Goal: Find specific page/section: Find specific page/section

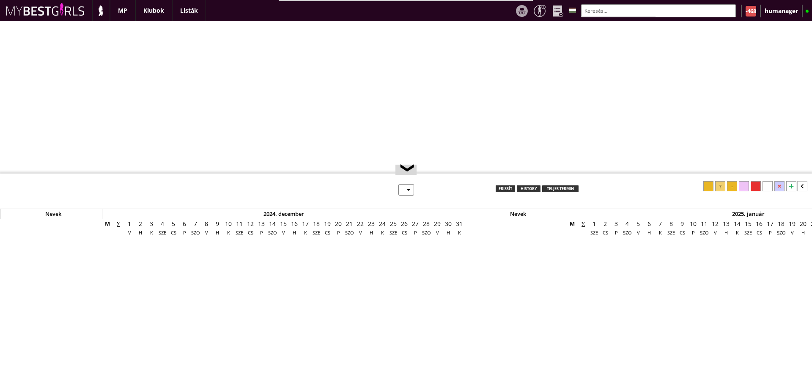
select select "0"
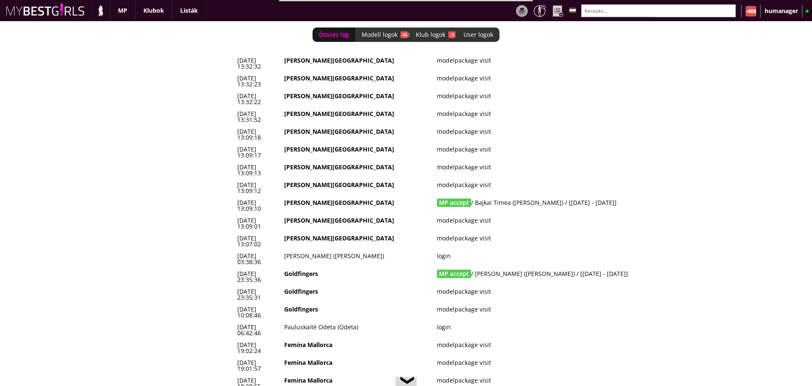
scroll to position [0, 3574]
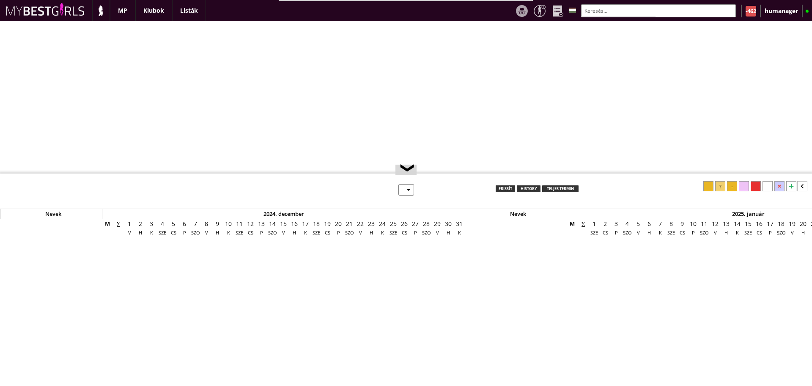
select select "0"
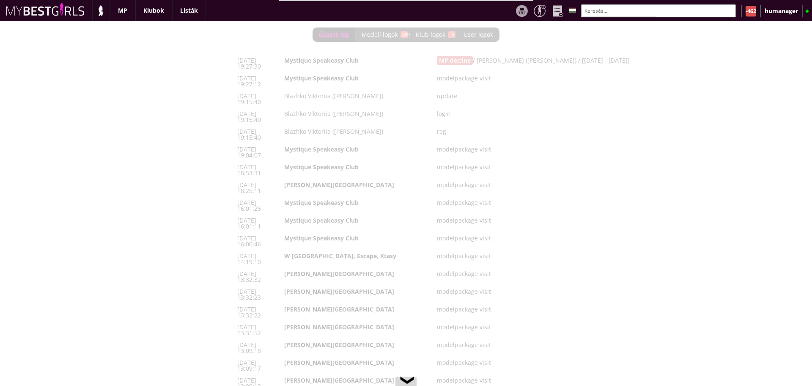
scroll to position [0, 3574]
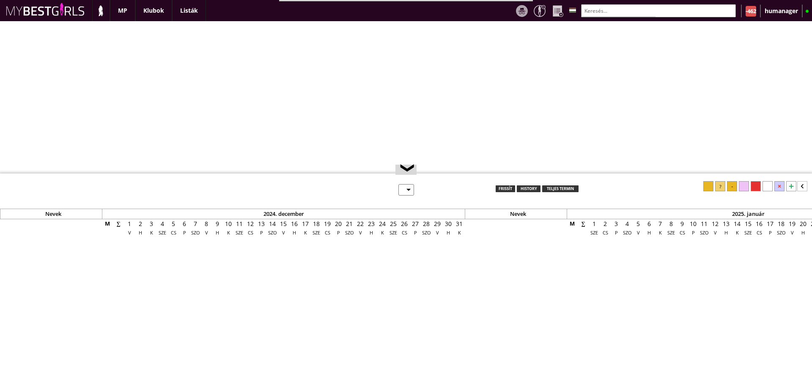
select select "0"
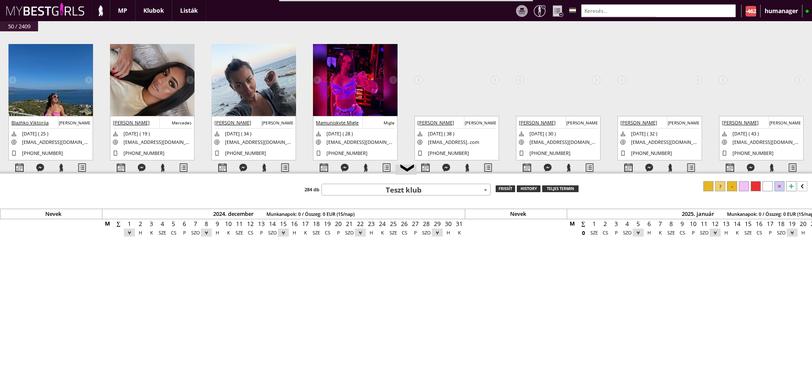
scroll to position [0, 3574]
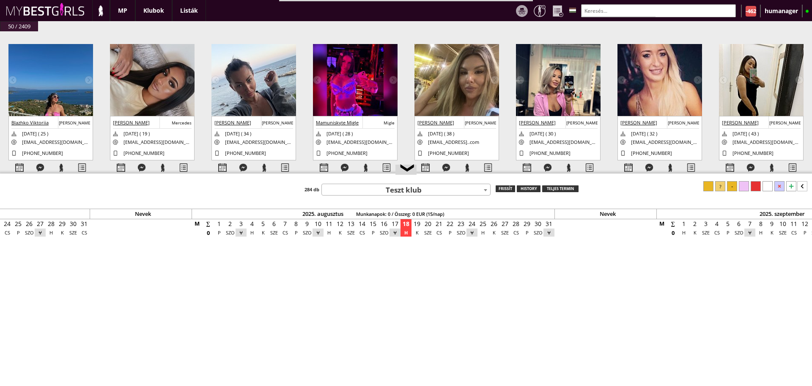
click at [69, 80] on img at bounding box center [50, 100] width 85 height 113
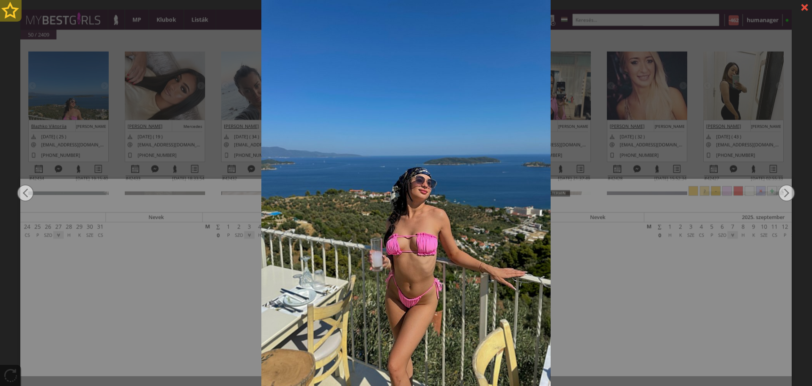
click at [13, 14] on div at bounding box center [11, 11] width 22 height 22
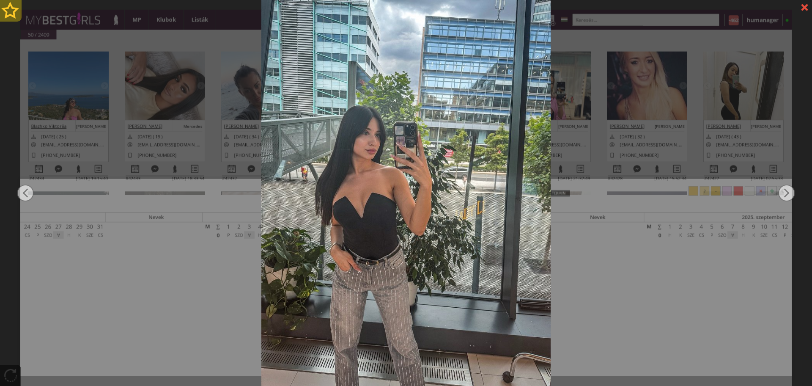
click at [13, 14] on div at bounding box center [11, 11] width 22 height 22
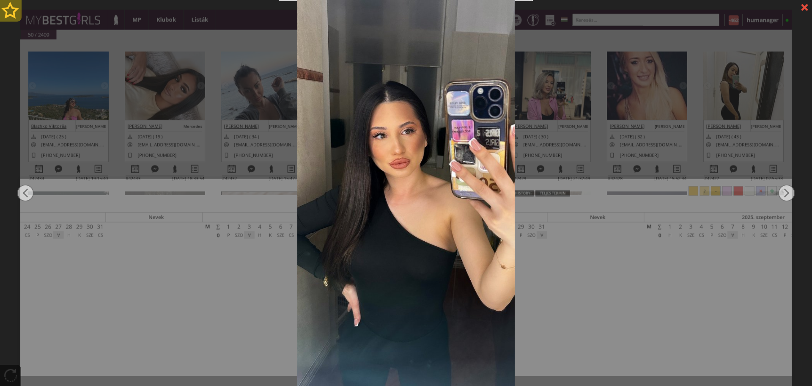
click at [13, 14] on div at bounding box center [11, 11] width 22 height 22
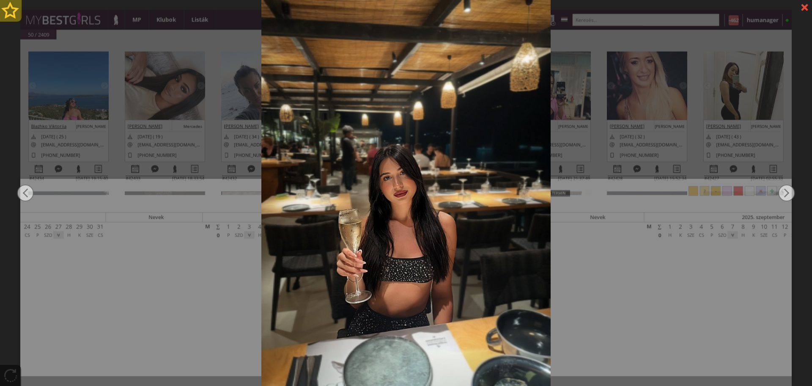
click at [13, 14] on div at bounding box center [11, 11] width 22 height 22
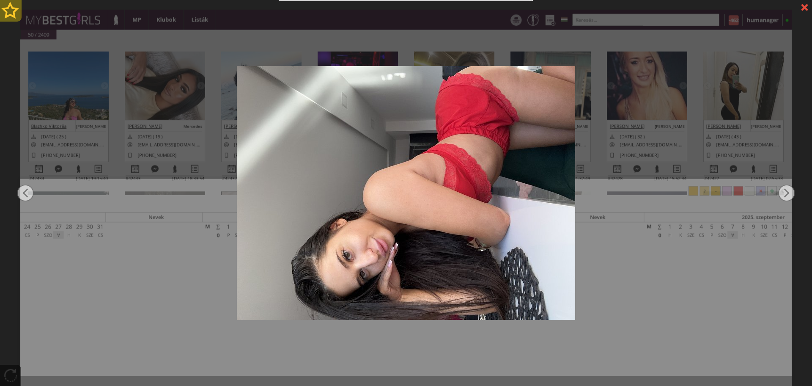
click at [13, 14] on div at bounding box center [11, 11] width 22 height 22
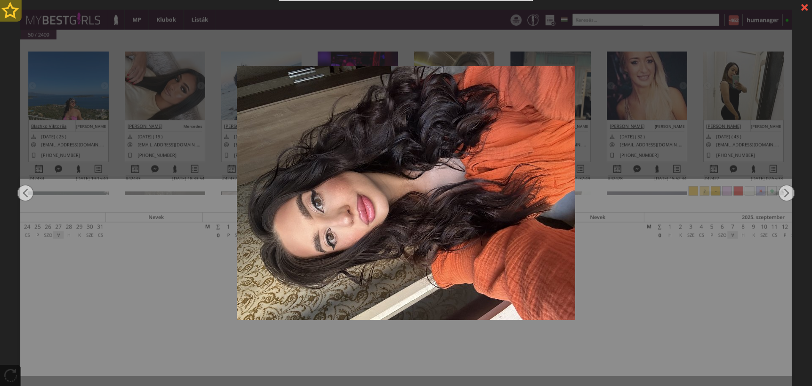
click at [13, 14] on div at bounding box center [11, 11] width 22 height 22
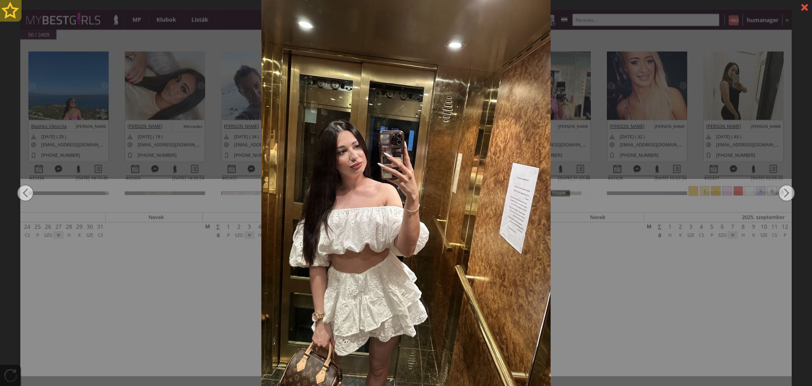
click at [13, 14] on div at bounding box center [11, 11] width 22 height 22
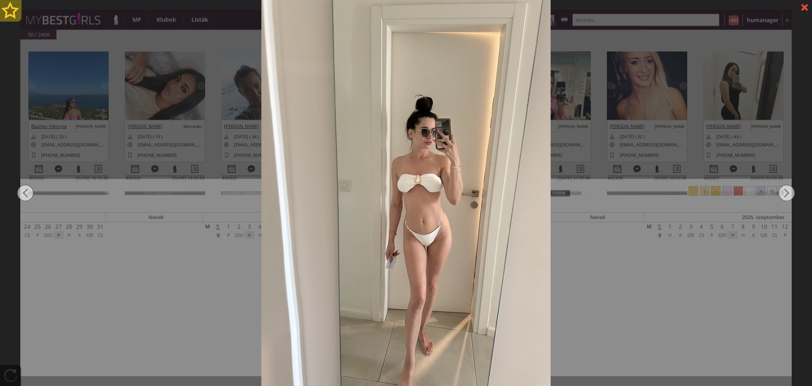
click at [13, 14] on div at bounding box center [11, 11] width 22 height 22
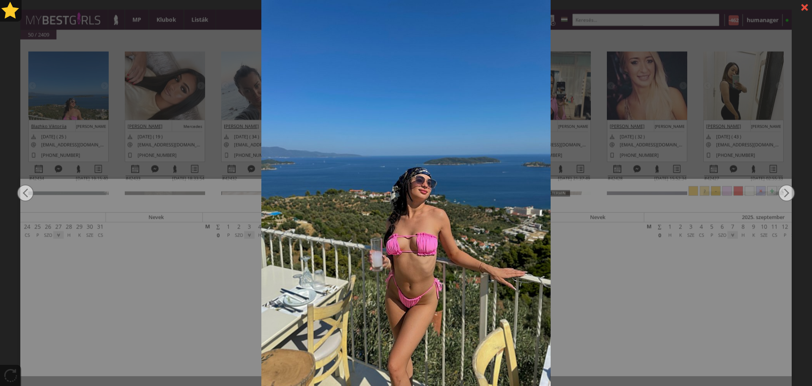
click at [118, 151] on div at bounding box center [406, 193] width 812 height 386
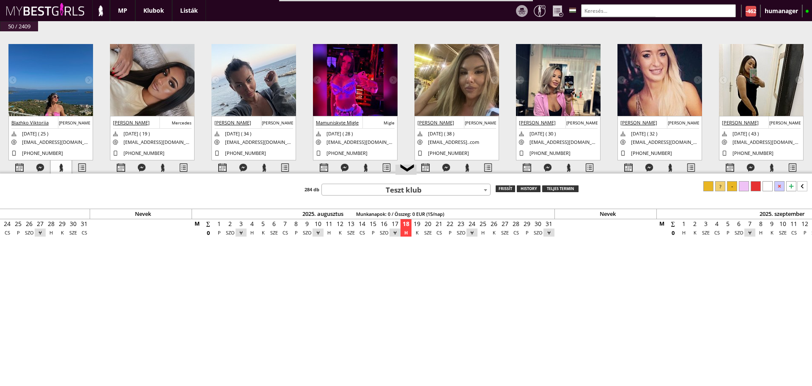
click at [63, 161] on div at bounding box center [61, 167] width 21 height 15
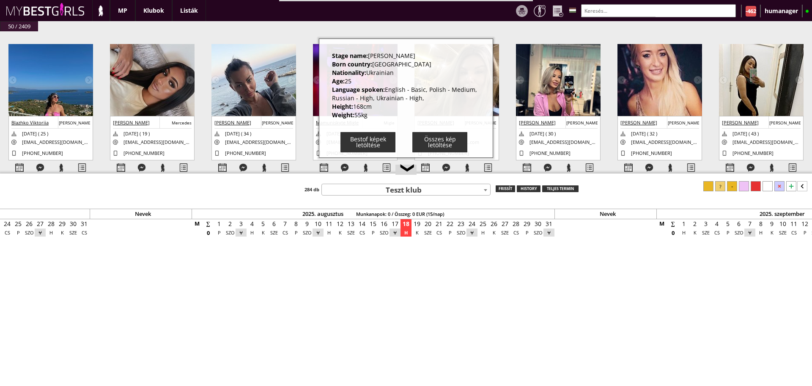
click at [104, 124] on div "#42434 [DATE] 19:15:40 Blazhko Viktoriia Margo [DATE] ( 25 ) [EMAIL_ADDRESS][DO…" at bounding box center [406, 113] width 812 height 164
